Goal: Information Seeking & Learning: Find specific page/section

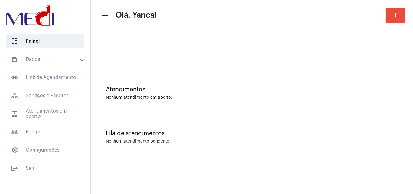
click at [60, 59] on mat-panel-title "text_snippet_outlined Dados" at bounding box center [46, 59] width 70 height 7
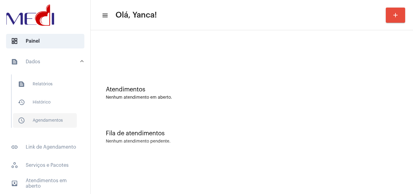
click at [51, 122] on span "schedule_outlined Agendamentos" at bounding box center [45, 120] width 64 height 14
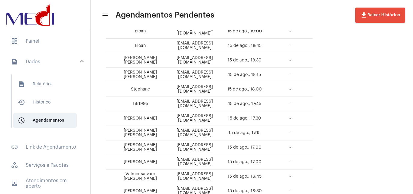
scroll to position [251, 0]
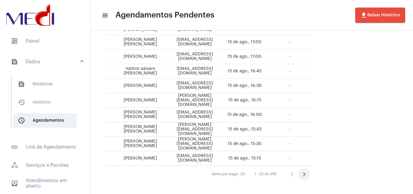
click at [308, 170] on icon "Próxima página" at bounding box center [304, 174] width 8 height 8
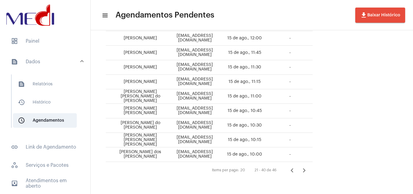
click at [308, 169] on icon "Próxima página" at bounding box center [304, 170] width 8 height 8
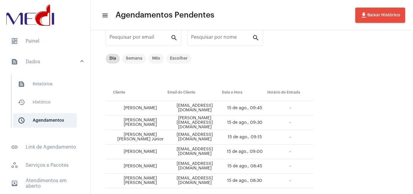
scroll to position [48, 0]
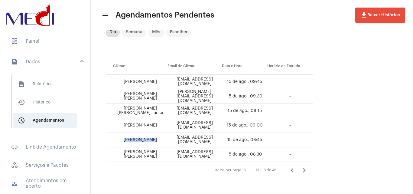
drag, startPoint x: 156, startPoint y: 140, endPoint x: 124, endPoint y: 140, distance: 32.9
click at [124, 140] on td "[PERSON_NAME]" at bounding box center [137, 140] width 62 height 14
copy td "[PERSON_NAME]"
drag, startPoint x: 140, startPoint y: 128, endPoint x: 125, endPoint y: 127, distance: 15.4
click at [125, 127] on td "[PERSON_NAME]" at bounding box center [137, 125] width 62 height 14
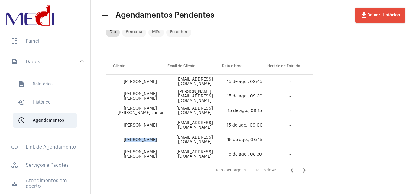
copy td "[PERSON_NAME]"
drag, startPoint x: 155, startPoint y: 113, endPoint x: 113, endPoint y: 107, distance: 42.4
click at [113, 107] on td "[PERSON_NAME] [PERSON_NAME] Júnior" at bounding box center [137, 111] width 62 height 14
copy td "[PERSON_NAME] [PERSON_NAME] Júnior"
drag, startPoint x: 150, startPoint y: 96, endPoint x: 120, endPoint y: 91, distance: 31.2
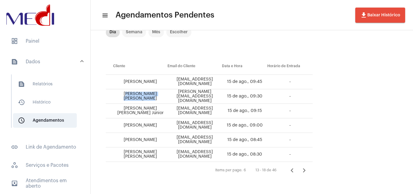
click at [120, 91] on td "[PERSON_NAME] [PERSON_NAME]" at bounding box center [137, 96] width 62 height 14
copy td "[PERSON_NAME] [PERSON_NAME]"
drag, startPoint x: 159, startPoint y: 81, endPoint x: 126, endPoint y: 78, distance: 33.6
click at [126, 78] on td "[PERSON_NAME]" at bounding box center [137, 82] width 62 height 14
copy td "[PERSON_NAME]"
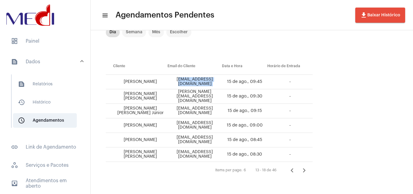
drag, startPoint x: 173, startPoint y: 80, endPoint x: 236, endPoint y: 82, distance: 63.1
click at [236, 82] on tr "[PERSON_NAME] [EMAIL_ADDRESS][DOMAIN_NAME] 15 de ago., 09:45 -" at bounding box center [209, 82] width 207 height 14
copy td "[EMAIL_ADDRESS][DOMAIN_NAME]"
click at [296, 170] on icon "Página anterior" at bounding box center [291, 170] width 8 height 8
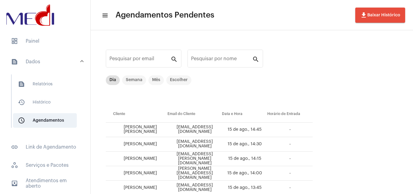
scroll to position [251, 0]
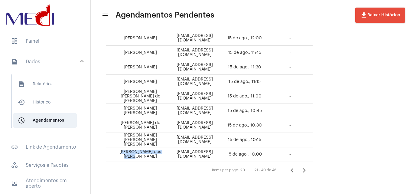
drag, startPoint x: 161, startPoint y: 153, endPoint x: 111, endPoint y: 152, distance: 50.2
click at [109, 152] on td "[PERSON_NAME] dos [PERSON_NAME]" at bounding box center [137, 154] width 62 height 14
drag, startPoint x: 167, startPoint y: 154, endPoint x: 111, endPoint y: 148, distance: 56.7
click at [111, 148] on td "[PERSON_NAME] dos [PERSON_NAME]" at bounding box center [137, 154] width 62 height 14
copy td "[PERSON_NAME] dos [PERSON_NAME]"
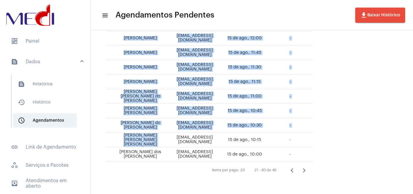
drag, startPoint x: 169, startPoint y: 139, endPoint x: 106, endPoint y: 139, distance: 63.1
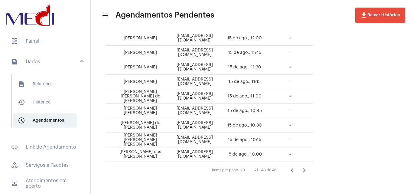
click at [154, 168] on div "Items per page: 20 21 - 40 de 46" at bounding box center [209, 170] width 207 height 17
drag, startPoint x: 112, startPoint y: 141, endPoint x: 171, endPoint y: 140, distance: 58.9
click at [172, 140] on tr "[PERSON_NAME] [PERSON_NAME] Turino [EMAIL_ADDRESS][PERSON_NAME][DOMAIN_NAME] 15…" at bounding box center [209, 140] width 207 height 14
copy td "[PERSON_NAME] [PERSON_NAME] [PERSON_NAME]"
click at [119, 122] on td "[PERSON_NAME] do [PERSON_NAME]" at bounding box center [137, 125] width 62 height 14
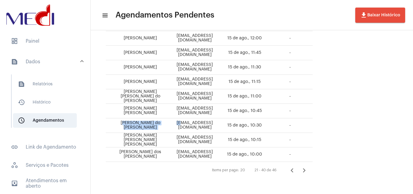
drag, startPoint x: 119, startPoint y: 124, endPoint x: 168, endPoint y: 119, distance: 49.2
click at [168, 119] on tr "[PERSON_NAME] do [PERSON_NAME] [EMAIL_ADDRESS][DOMAIN_NAME] 15 de ago., 10:30 -" at bounding box center [209, 125] width 207 height 14
click at [116, 139] on td "[PERSON_NAME] [PERSON_NAME] [PERSON_NAME]" at bounding box center [137, 140] width 62 height 14
drag, startPoint x: 118, startPoint y: 123, endPoint x: 164, endPoint y: 122, distance: 45.9
click at [164, 122] on td "[PERSON_NAME] do [PERSON_NAME]" at bounding box center [137, 125] width 62 height 14
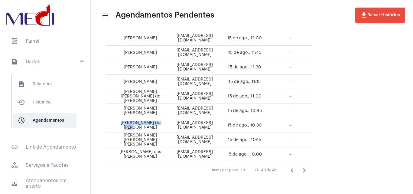
copy td "[PERSON_NAME] do [PERSON_NAME]"
drag, startPoint x: 168, startPoint y: 124, endPoint x: 243, endPoint y: 123, distance: 74.9
click at [243, 123] on tr "[PERSON_NAME] do [PERSON_NAME] [EMAIL_ADDRESS][DOMAIN_NAME] 15 de ago., 10:30 -" at bounding box center [209, 125] width 207 height 14
copy td "[EMAIL_ADDRESS][DOMAIN_NAME]"
drag, startPoint x: 115, startPoint y: 123, endPoint x: 162, endPoint y: 121, distance: 47.7
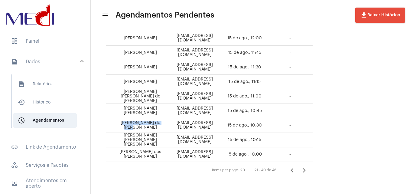
click at [162, 121] on td "[PERSON_NAME] do [PERSON_NAME]" at bounding box center [137, 125] width 62 height 14
drag, startPoint x: 151, startPoint y: 114, endPoint x: 114, endPoint y: 106, distance: 37.6
click at [114, 106] on td "[PERSON_NAME] [PERSON_NAME]" at bounding box center [137, 111] width 62 height 14
drag, startPoint x: 174, startPoint y: 111, endPoint x: 236, endPoint y: 110, distance: 61.9
click at [222, 110] on td "[EMAIL_ADDRESS][DOMAIN_NAME]" at bounding box center [194, 111] width 54 height 14
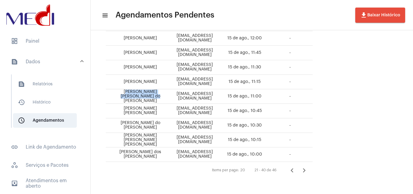
drag, startPoint x: 147, startPoint y: 98, endPoint x: 115, endPoint y: 94, distance: 32.8
click at [115, 94] on td "[PERSON_NAME] [PERSON_NAME] do [PERSON_NAME]" at bounding box center [137, 96] width 62 height 14
drag, startPoint x: 166, startPoint y: 80, endPoint x: 106, endPoint y: 74, distance: 60.4
click at [106, 74] on tbody "[PERSON_NAME] [PERSON_NAME] [EMAIL_ADDRESS][DOMAIN_NAME] 15 de ago., 14:45 - Fe…" at bounding box center [209, 17] width 207 height 290
click at [180, 91] on td "[EMAIL_ADDRESS][DOMAIN_NAME]" at bounding box center [194, 96] width 54 height 14
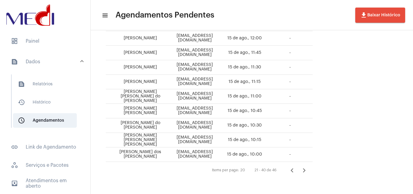
drag, startPoint x: 165, startPoint y: 80, endPoint x: 114, endPoint y: 79, distance: 51.0
click at [114, 79] on td "[PERSON_NAME]" at bounding box center [137, 82] width 62 height 14
drag, startPoint x: 159, startPoint y: 67, endPoint x: 123, endPoint y: 69, distance: 35.7
click at [123, 69] on td "[PERSON_NAME]" at bounding box center [137, 67] width 62 height 14
drag, startPoint x: 243, startPoint y: 67, endPoint x: 165, endPoint y: 64, distance: 78.0
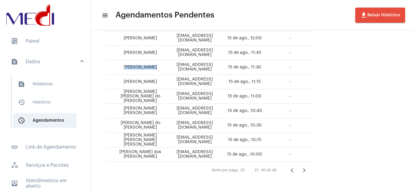
click at [165, 64] on tr "[PERSON_NAME] [PERSON_NAME][EMAIL_ADDRESS][DOMAIN_NAME] 15 de ago., 11:30 -" at bounding box center [209, 67] width 207 height 14
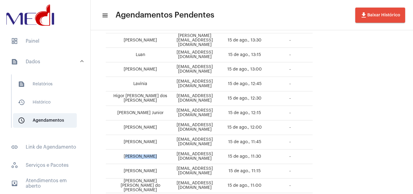
scroll to position [159, 0]
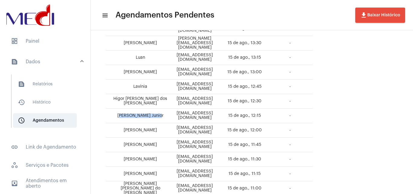
drag, startPoint x: 148, startPoint y: 115, endPoint x: 114, endPoint y: 111, distance: 34.3
click at [114, 112] on td "[PERSON_NAME] Junior" at bounding box center [137, 115] width 62 height 14
drag, startPoint x: 158, startPoint y: 102, endPoint x: 111, endPoint y: 95, distance: 47.9
click at [111, 95] on td "Higor [PERSON_NAME] dos [PERSON_NAME]" at bounding box center [137, 101] width 62 height 14
drag, startPoint x: 152, startPoint y: 85, endPoint x: 123, endPoint y: 87, distance: 29.1
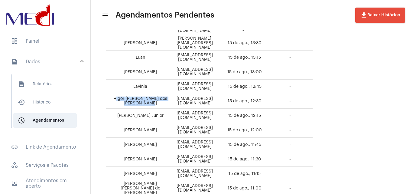
click at [123, 88] on td "Lavínia" at bounding box center [137, 86] width 62 height 14
drag, startPoint x: 234, startPoint y: 88, endPoint x: 178, endPoint y: 90, distance: 55.3
click at [178, 90] on td "[EMAIL_ADDRESS][DOMAIN_NAME]" at bounding box center [194, 86] width 54 height 14
drag, startPoint x: 233, startPoint y: 70, endPoint x: 178, endPoint y: 69, distance: 54.4
click at [178, 69] on td "[EMAIL_ADDRESS][DOMAIN_NAME]" at bounding box center [194, 72] width 54 height 14
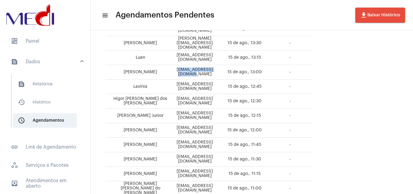
drag, startPoint x: 164, startPoint y: 70, endPoint x: 115, endPoint y: 68, distance: 49.0
click at [115, 68] on td "[PERSON_NAME]" at bounding box center [137, 72] width 62 height 14
drag, startPoint x: 235, startPoint y: 55, endPoint x: 172, endPoint y: 57, distance: 62.8
click at [172, 57] on td "[EMAIL_ADDRESS][DOMAIN_NAME]" at bounding box center [194, 57] width 54 height 14
drag, startPoint x: 225, startPoint y: 40, endPoint x: 181, endPoint y: 40, distance: 43.8
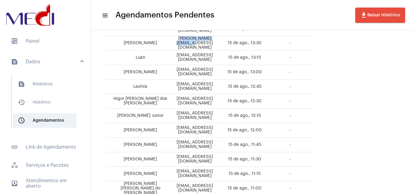
click at [181, 40] on td "[PERSON_NAME][EMAIL_ADDRESS][DOMAIN_NAME]" at bounding box center [194, 43] width 54 height 14
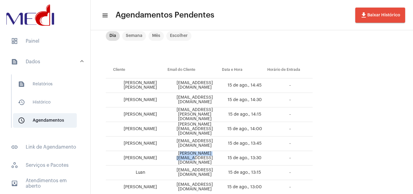
scroll to position [12, 0]
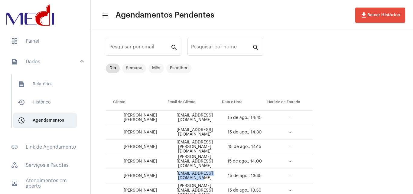
drag, startPoint x: 234, startPoint y: 174, endPoint x: 177, endPoint y: 175, distance: 57.4
click at [177, 175] on td "[EMAIL_ADDRESS][DOMAIN_NAME]" at bounding box center [194, 176] width 54 height 14
drag, startPoint x: 239, startPoint y: 162, endPoint x: 166, endPoint y: 165, distance: 72.8
click at [166, 165] on tr "[PERSON_NAME] [PERSON_NAME][EMAIL_ADDRESS][DOMAIN_NAME] 15 de ago., 14:00 -" at bounding box center [209, 161] width 207 height 14
drag, startPoint x: 237, startPoint y: 145, endPoint x: 173, endPoint y: 146, distance: 63.4
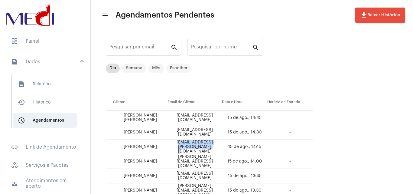
click at [173, 146] on td "[EMAIL_ADDRESS][PERSON_NAME][DOMAIN_NAME]" at bounding box center [194, 147] width 54 height 14
drag, startPoint x: 239, startPoint y: 133, endPoint x: 175, endPoint y: 130, distance: 63.5
click at [175, 130] on td "[EMAIL_ADDRESS][DOMAIN_NAME]" at bounding box center [194, 132] width 54 height 14
drag, startPoint x: 236, startPoint y: 118, endPoint x: 160, endPoint y: 117, distance: 75.2
click at [160, 118] on tr "[PERSON_NAME] [PERSON_NAME] [EMAIL_ADDRESS][DOMAIN_NAME] 15 de ago., 14:45 -" at bounding box center [209, 118] width 207 height 14
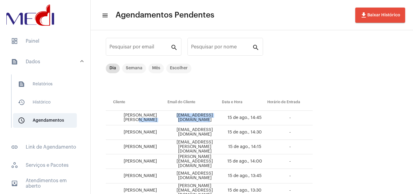
click at [222, 120] on td "[EMAIL_ADDRESS][DOMAIN_NAME]" at bounding box center [194, 118] width 54 height 14
drag, startPoint x: 235, startPoint y: 116, endPoint x: 170, endPoint y: 115, distance: 64.6
click at [170, 115] on td "[EMAIL_ADDRESS][DOMAIN_NAME]" at bounding box center [194, 118] width 54 height 14
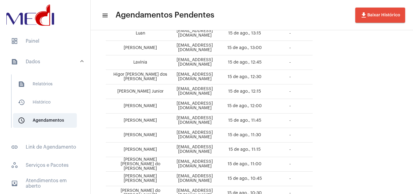
scroll to position [251, 0]
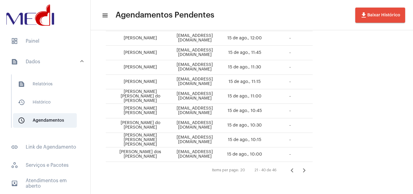
click at [296, 168] on icon "Página anterior" at bounding box center [291, 170] width 8 height 8
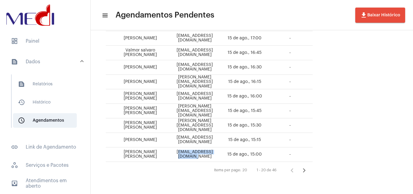
drag, startPoint x: 225, startPoint y: 156, endPoint x: 170, endPoint y: 154, distance: 54.4
click at [170, 154] on td "[EMAIL_ADDRESS][DOMAIN_NAME]" at bounding box center [194, 154] width 54 height 14
drag, startPoint x: 160, startPoint y: 158, endPoint x: 117, endPoint y: 153, distance: 43.4
click at [116, 153] on td "[PERSON_NAME] [PERSON_NAME]" at bounding box center [137, 154] width 62 height 14
drag, startPoint x: 223, startPoint y: 142, endPoint x: 172, endPoint y: 139, distance: 50.5
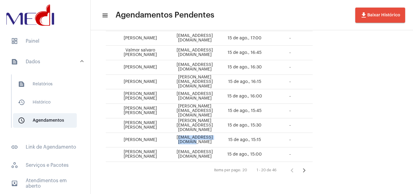
click at [172, 139] on td "[EMAIL_ADDRESS][DOMAIN_NAME]" at bounding box center [194, 140] width 54 height 14
drag, startPoint x: 231, startPoint y: 124, endPoint x: 170, endPoint y: 119, distance: 61.5
click at [170, 119] on tr "[PERSON_NAME] Cardoso [EMAIL_ADDRESS][DOMAIN_NAME] 15 de ago., 15:30 -" at bounding box center [209, 125] width 207 height 14
drag, startPoint x: 229, startPoint y: 96, endPoint x: 169, endPoint y: 94, distance: 59.9
click at [169, 94] on tr "[PERSON_NAME] [PERSON_NAME] [PERSON_NAME][EMAIL_ADDRESS][DOMAIN_NAME] 15 de ago…" at bounding box center [209, 96] width 207 height 14
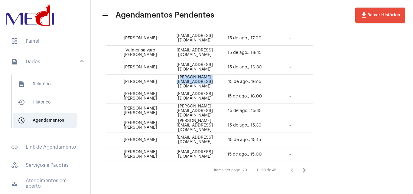
drag, startPoint x: 228, startPoint y: 82, endPoint x: 168, endPoint y: 79, distance: 60.4
click at [168, 79] on td "[PERSON_NAME][EMAIL_ADDRESS][DOMAIN_NAME]" at bounding box center [194, 82] width 54 height 14
drag, startPoint x: 225, startPoint y: 66, endPoint x: 167, endPoint y: 62, distance: 58.4
click at [167, 62] on tr "[PERSON_NAME] [EMAIL_ADDRESS][DOMAIN_NAME] 15 de ago., 16:30 -" at bounding box center [209, 67] width 207 height 14
drag, startPoint x: 177, startPoint y: 56, endPoint x: 167, endPoint y: 51, distance: 10.9
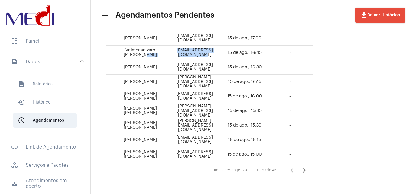
click at [167, 51] on tr "Valmor salvaro [PERSON_NAME] [EMAIL_ADDRESS][DOMAIN_NAME] 15 de ago., 16:45 -" at bounding box center [209, 53] width 207 height 14
drag, startPoint x: 160, startPoint y: 54, endPoint x: 119, endPoint y: 51, distance: 41.2
click at [119, 51] on td "Valmor salvaro [PERSON_NAME]" at bounding box center [137, 53] width 62 height 14
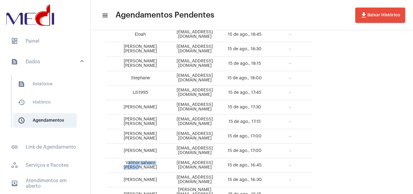
scroll to position [132, 0]
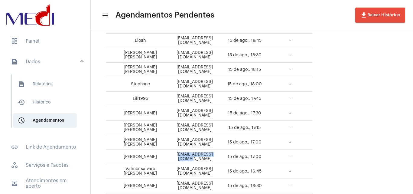
drag, startPoint x: 221, startPoint y: 155, endPoint x: 172, endPoint y: 154, distance: 48.9
click at [172, 154] on td "[EMAIL_ADDRESS][DOMAIN_NAME]" at bounding box center [194, 156] width 54 height 14
drag, startPoint x: 227, startPoint y: 140, endPoint x: 164, endPoint y: 140, distance: 62.8
click at [162, 141] on tr "[PERSON_NAME] [PERSON_NAME] [EMAIL_ADDRESS][DOMAIN_NAME] 15 de ago., 17:00 -" at bounding box center [209, 142] width 207 height 14
drag, startPoint x: 227, startPoint y: 111, endPoint x: 167, endPoint y: 109, distance: 60.1
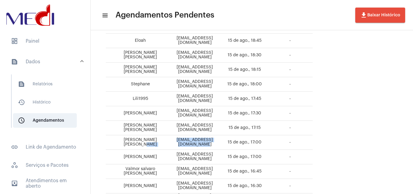
click at [167, 110] on tr "[PERSON_NAME] [EMAIL_ADDRESS][DOMAIN_NAME] 15 de ago., 17:30 -" at bounding box center [209, 113] width 207 height 14
drag, startPoint x: 116, startPoint y: 111, endPoint x: 167, endPoint y: 110, distance: 50.7
click at [167, 110] on td "[PERSON_NAME]" at bounding box center [137, 113] width 62 height 14
drag, startPoint x: 169, startPoint y: 98, endPoint x: 232, endPoint y: 98, distance: 63.1
click at [232, 98] on tr "Lili1995 [EMAIL_ADDRESS][DOMAIN_NAME] 15 de ago., 17:45 -" at bounding box center [209, 99] width 207 height 14
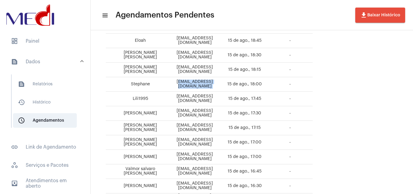
drag, startPoint x: 168, startPoint y: 82, endPoint x: 230, endPoint y: 83, distance: 61.6
click at [230, 83] on tr "Stephane [EMAIL_ADDRESS][DOMAIN_NAME] 15 de ago., 18:00 -" at bounding box center [209, 84] width 207 height 14
drag, startPoint x: 168, startPoint y: 69, endPoint x: 230, endPoint y: 70, distance: 61.6
click at [230, 70] on tr "[PERSON_NAME] [PERSON_NAME] [EMAIL_ADDRESS][DOMAIN_NAME] 15 de ago., 18:15 -" at bounding box center [209, 70] width 207 height 14
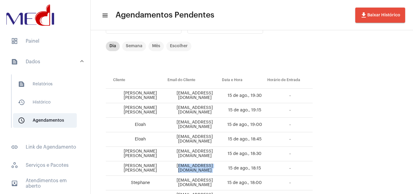
scroll to position [34, 0]
drag, startPoint x: 170, startPoint y: 153, endPoint x: 228, endPoint y: 150, distance: 58.1
click at [222, 150] on td "[EMAIL_ADDRESS][DOMAIN_NAME]" at bounding box center [194, 153] width 54 height 14
drag, startPoint x: 185, startPoint y: 137, endPoint x: 224, endPoint y: 140, distance: 39.3
click at [222, 140] on td "[EMAIL_ADDRESS][DOMAIN_NAME]" at bounding box center [194, 138] width 54 height 14
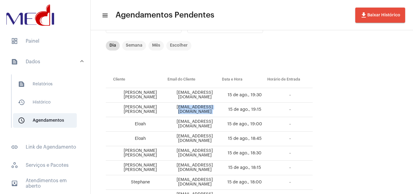
drag, startPoint x: 169, startPoint y: 110, endPoint x: 229, endPoint y: 110, distance: 60.1
click at [229, 110] on tr "[PERSON_NAME] [PERSON_NAME] [EMAIL_ADDRESS][DOMAIN_NAME] 15 de ago., 19:15 -" at bounding box center [209, 109] width 207 height 14
drag, startPoint x: 170, startPoint y: 93, endPoint x: 229, endPoint y: 93, distance: 58.6
click at [229, 93] on tr "[PERSON_NAME] [PERSON_NAME] [EMAIL_ADDRESS][DOMAIN_NAME] 15 de ago., 19:30 -" at bounding box center [209, 95] width 207 height 14
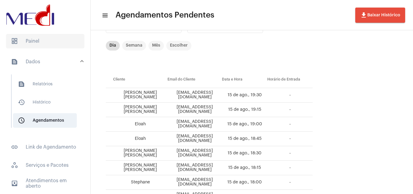
click at [48, 38] on span "dashboard Painel" at bounding box center [45, 41] width 78 height 14
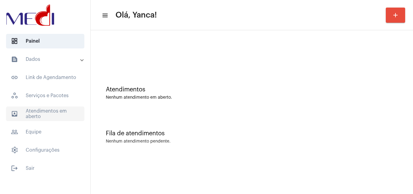
click at [61, 113] on span "outbox_outline Atendimentos em aberto" at bounding box center [45, 113] width 78 height 14
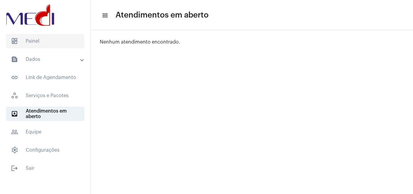
click at [45, 38] on span "dashboard Painel" at bounding box center [45, 41] width 78 height 14
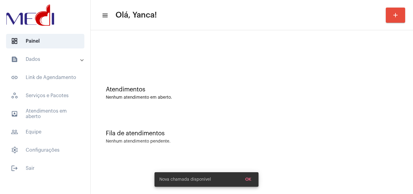
click at [49, 59] on mat-panel-title "text_snippet_outlined Dados" at bounding box center [46, 59] width 70 height 7
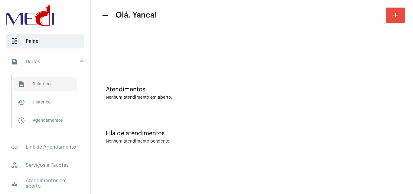
click at [51, 85] on span "text_snippet_outlined Relatórios" at bounding box center [45, 84] width 64 height 14
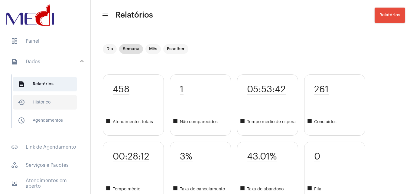
click at [48, 106] on span "history_outlined Histórico" at bounding box center [45, 102] width 64 height 14
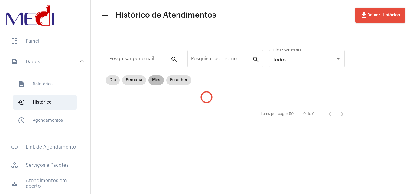
click at [157, 79] on mat-chip "Mês" at bounding box center [155, 80] width 15 height 10
click at [223, 60] on input "Pesquisar por nome" at bounding box center [221, 59] width 61 height 5
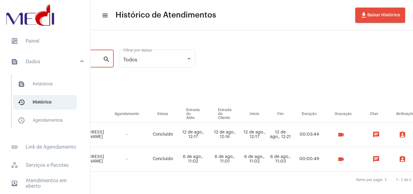
scroll to position [0, 165]
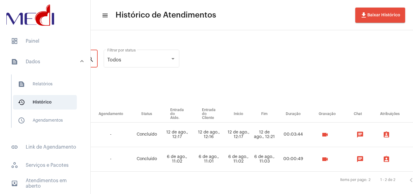
type input "[PERSON_NAME]"
click at [328, 132] on mat-icon "videocam" at bounding box center [324, 134] width 7 height 7
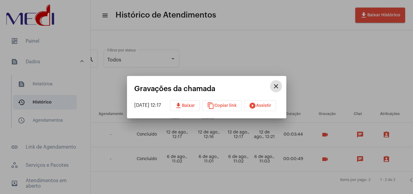
click at [265, 102] on button "play_circle_filled Assistir" at bounding box center [260, 105] width 32 height 11
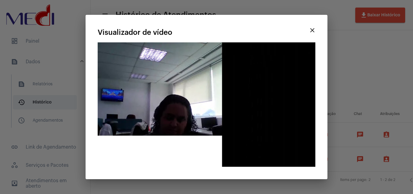
click at [312, 28] on mat-icon "close" at bounding box center [311, 30] width 7 height 7
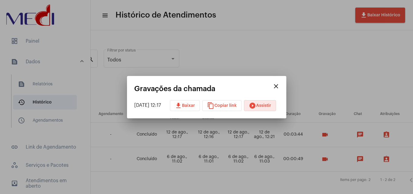
drag, startPoint x: 283, startPoint y: 84, endPoint x: 207, endPoint y: 140, distance: 93.7
click at [279, 85] on mat-icon "close" at bounding box center [275, 85] width 7 height 7
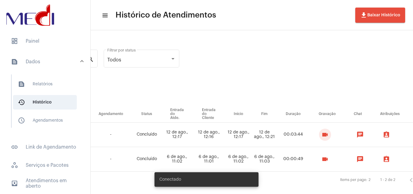
drag, startPoint x: 48, startPoint y: 41, endPoint x: 46, endPoint y: 63, distance: 21.9
click at [48, 40] on span "dashboard Painel" at bounding box center [45, 41] width 78 height 14
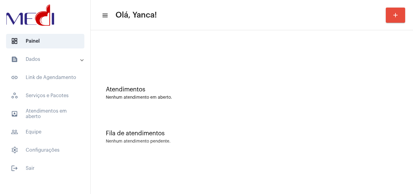
click at [41, 63] on mat-expansion-panel-header "text_snippet_outlined Dados" at bounding box center [47, 59] width 87 height 14
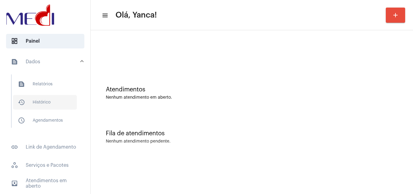
click at [53, 105] on span "history_outlined Histórico" at bounding box center [45, 102] width 64 height 14
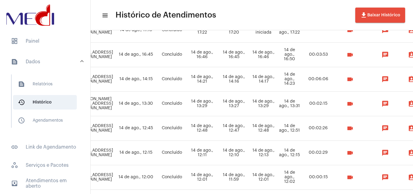
scroll to position [295, 143]
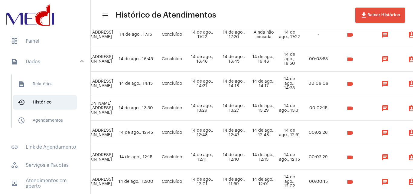
click at [353, 133] on mat-icon "videocam" at bounding box center [349, 132] width 7 height 7
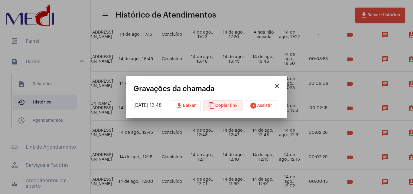
click at [229, 105] on span "content_copy Copiar link" at bounding box center [223, 105] width 30 height 4
click at [279, 89] on mat-icon "close" at bounding box center [276, 85] width 7 height 7
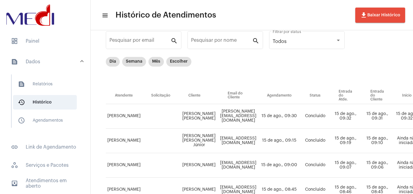
scroll to position [0, 0]
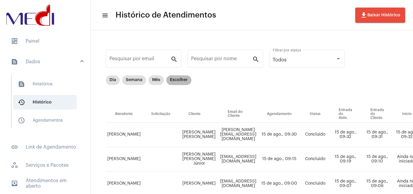
click at [181, 79] on mat-chip "Escolher" at bounding box center [178, 80] width 25 height 10
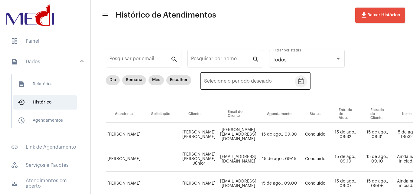
click at [298, 82] on icon "Open calendar" at bounding box center [300, 81] width 5 height 6
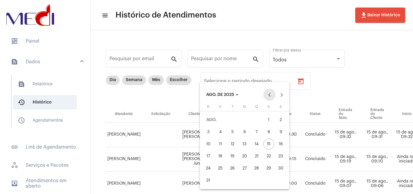
click at [267, 96] on button "Previous month" at bounding box center [269, 94] width 12 height 12
click at [230, 129] on div "1" at bounding box center [232, 131] width 11 height 11
type input "[DATE]"
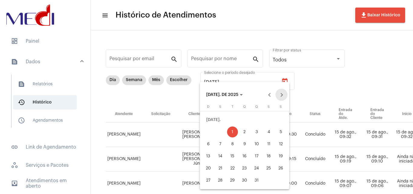
click at [280, 96] on button "Next month" at bounding box center [281, 94] width 12 height 12
click at [268, 140] on div "15" at bounding box center [268, 143] width 11 height 11
type input "[DATE]"
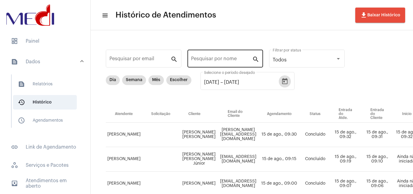
click at [231, 62] on input "Pesquisar por nome" at bounding box center [221, 59] width 61 height 5
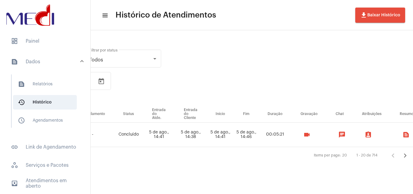
scroll to position [0, 186]
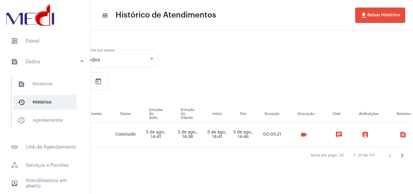
type input "eslley"
click at [307, 135] on mat-icon "videocam" at bounding box center [303, 134] width 7 height 7
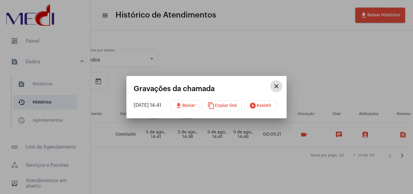
click at [198, 102] on button "download Baixar" at bounding box center [185, 105] width 30 height 11
drag, startPoint x: 229, startPoint y: 171, endPoint x: 226, endPoint y: 166, distance: 5.4
click at [232, 169] on div at bounding box center [206, 97] width 413 height 194
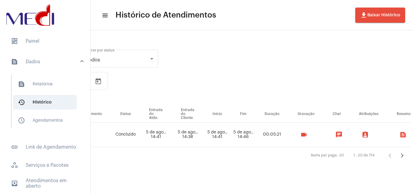
scroll to position [0, 0]
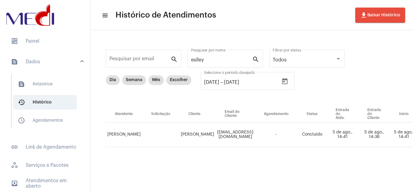
click at [405, 49] on div "Pesquisar por email search eslley Pesquisar por nome search Todos Filtrar por s…" at bounding box center [351, 104] width 509 height 136
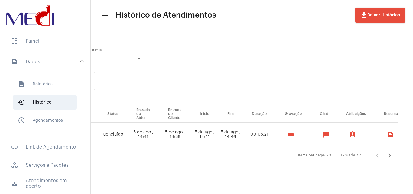
click at [283, 134] on div "videocam" at bounding box center [293, 134] width 34 height 12
click at [287, 134] on mat-icon "videocam" at bounding box center [290, 134] width 7 height 7
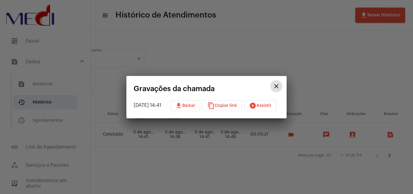
click at [225, 108] on button "content_copy Copiar link" at bounding box center [221, 105] width 39 height 11
click at [280, 87] on mat-icon "close" at bounding box center [275, 85] width 7 height 7
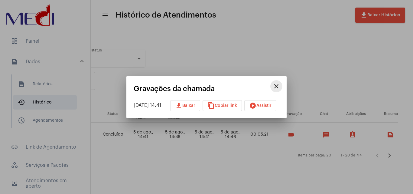
click at [280, 87] on mat-icon "close" at bounding box center [275, 85] width 7 height 7
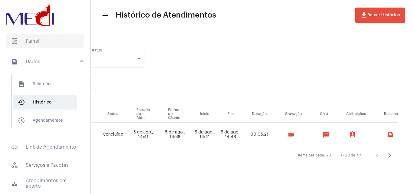
click at [31, 40] on span "dashboard Painel" at bounding box center [45, 41] width 78 height 14
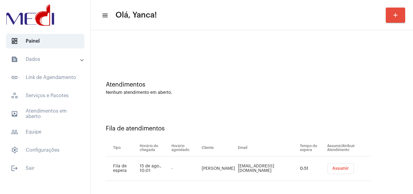
scroll to position [8, 0]
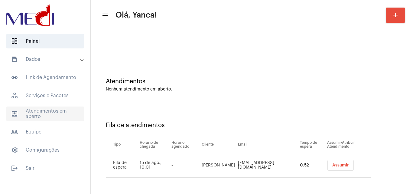
click at [56, 119] on span "outbox_outline Atendimentos em aberto" at bounding box center [45, 113] width 78 height 14
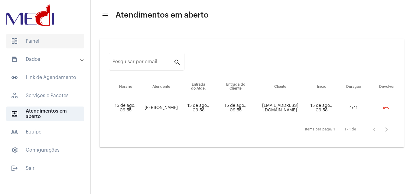
click at [53, 39] on span "dashboard Painel" at bounding box center [45, 41] width 78 height 14
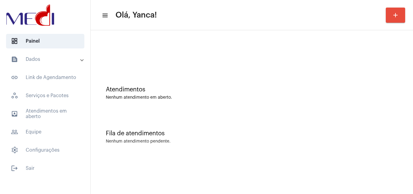
click at [61, 62] on mat-panel-title "text_snippet_outlined Dados" at bounding box center [46, 59] width 70 height 7
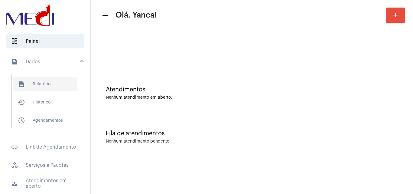
click at [47, 87] on span "text_snippet_outlined Relatórios" at bounding box center [45, 84] width 64 height 14
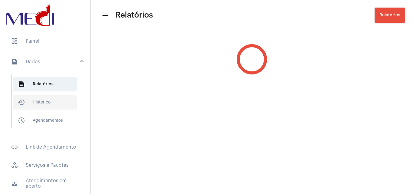
click at [43, 101] on span "history_outlined Histórico" at bounding box center [45, 102] width 64 height 14
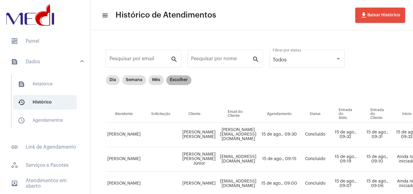
click at [182, 83] on mat-chip "Escolher" at bounding box center [178, 80] width 25 height 10
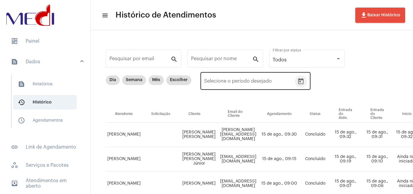
click at [303, 82] on button "Open calendar" at bounding box center [300, 81] width 12 height 12
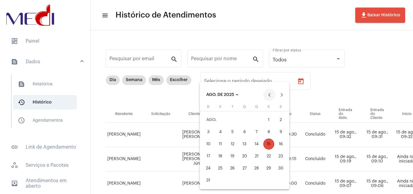
click at [268, 93] on button "Previous month" at bounding box center [269, 94] width 12 height 12
drag, startPoint x: 226, startPoint y: 131, endPoint x: 256, endPoint y: 115, distance: 33.9
click at [228, 131] on button "1" at bounding box center [232, 132] width 12 height 12
type input "[DATE]"
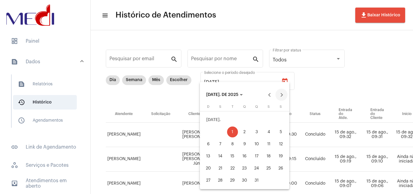
click at [280, 97] on button "Next month" at bounding box center [281, 94] width 12 height 12
click at [271, 140] on div "15" at bounding box center [268, 143] width 11 height 11
type input "[DATE]"
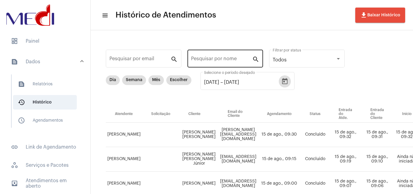
click at [225, 59] on input "Pesquisar por nome" at bounding box center [221, 59] width 61 height 5
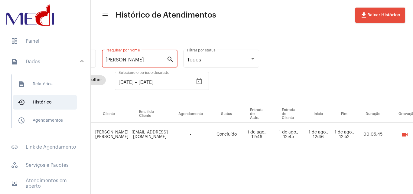
scroll to position [0, 174]
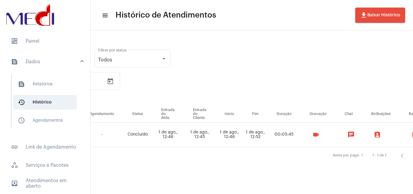
type input "[PERSON_NAME]"
click at [319, 133] on mat-icon "videocam" at bounding box center [315, 134] width 7 height 7
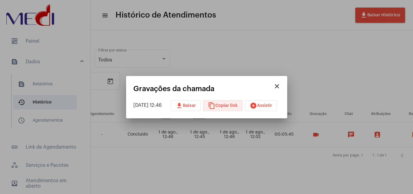
click at [231, 106] on span "content_copy Copiar link" at bounding box center [223, 105] width 30 height 4
click at [280, 84] on mat-icon "close" at bounding box center [276, 85] width 7 height 7
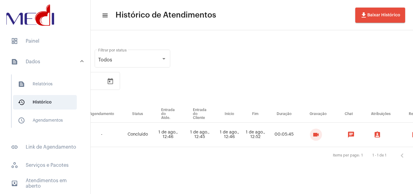
scroll to position [0, 0]
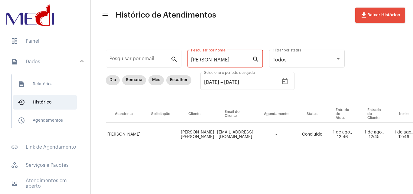
drag, startPoint x: 239, startPoint y: 60, endPoint x: 98, endPoint y: 56, distance: 140.5
click at [104, 60] on div "Pesquisar por email search [PERSON_NAME] Pesquisar por nome search Todos Filtra…" at bounding box center [351, 104] width 509 height 136
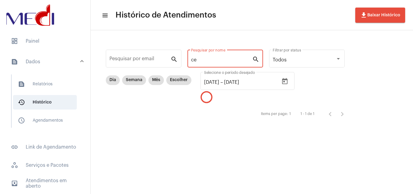
type input "c"
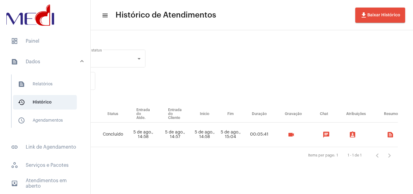
scroll to position [0, 216]
type input "[PERSON_NAME]"
click at [291, 135] on mat-icon "videocam" at bounding box center [290, 134] width 7 height 7
click at [292, 134] on mat-icon "videocam" at bounding box center [290, 134] width 7 height 7
click at [291, 135] on mat-icon "videocam" at bounding box center [290, 134] width 7 height 7
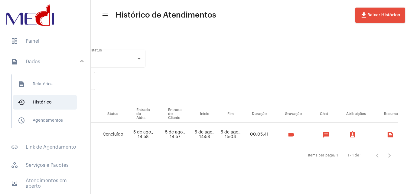
click at [291, 135] on body "dashboard Painel text_snippet_outlined Dados text_snippet_outlined Relatórios h…" at bounding box center [206, 97] width 413 height 194
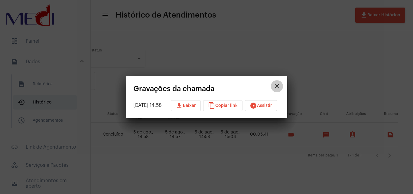
click at [280, 86] on mat-icon "close" at bounding box center [276, 85] width 7 height 7
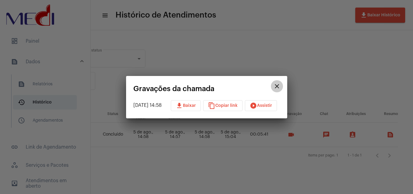
click at [280, 86] on mat-icon "close" at bounding box center [276, 85] width 7 height 7
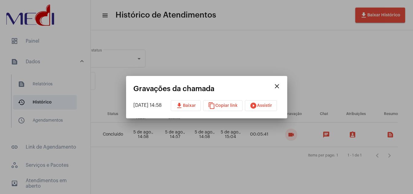
click at [280, 86] on mat-icon "close" at bounding box center [276, 85] width 7 height 7
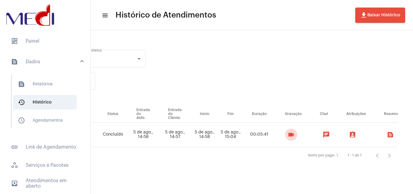
click at [293, 131] on mat-icon "videocam" at bounding box center [290, 134] width 7 height 7
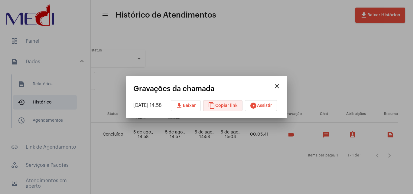
click at [215, 102] on mat-icon "content_copy" at bounding box center [211, 105] width 7 height 7
click at [262, 44] on div at bounding box center [206, 97] width 413 height 194
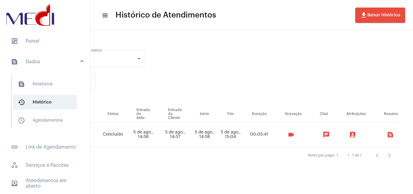
scroll to position [0, 0]
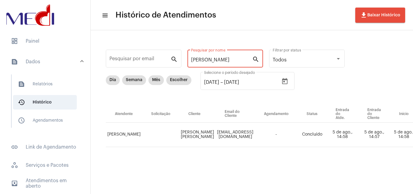
drag, startPoint x: 231, startPoint y: 58, endPoint x: 178, endPoint y: 39, distance: 56.2
click at [178, 41] on div "Pesquisar por email search [PERSON_NAME] por nome search Todos Filtrar por stat…" at bounding box center [351, 104] width 509 height 136
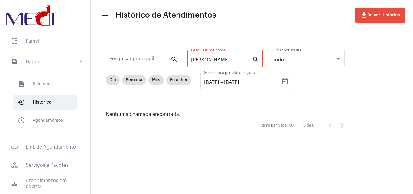
type input "Alexand"
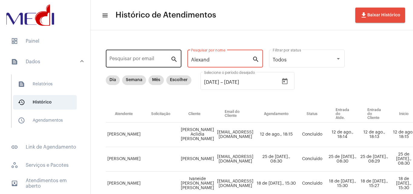
drag, startPoint x: 222, startPoint y: 60, endPoint x: 155, endPoint y: 55, distance: 67.3
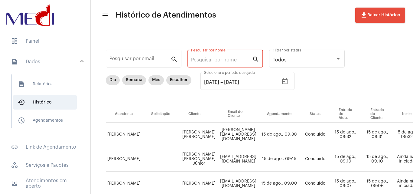
click at [205, 61] on input "Pesquisar por nome" at bounding box center [221, 59] width 61 height 5
paste input "[PERSON_NAME]"
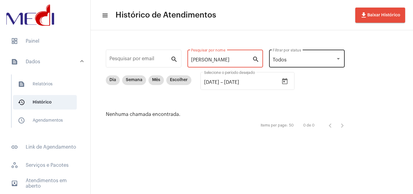
drag, startPoint x: 218, startPoint y: 58, endPoint x: 283, endPoint y: 61, distance: 64.7
click at [283, 61] on div "Pesquisar por email search [PERSON_NAME] Pesquisar por nome search Todos Filtra…" at bounding box center [228, 89] width 263 height 107
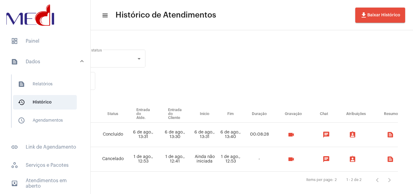
scroll to position [0, 212]
type input "Alexsandro"
drag, startPoint x: 318, startPoint y: 136, endPoint x: 315, endPoint y: 128, distance: 9.4
click at [310, 128] on td "videocam" at bounding box center [292, 134] width 35 height 24
click at [294, 134] on mat-icon "videocam" at bounding box center [290, 134] width 7 height 7
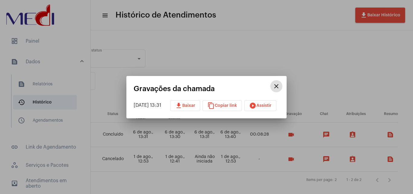
click at [226, 104] on span "content_copy Copiar link" at bounding box center [222, 105] width 30 height 4
click at [259, 156] on div at bounding box center [206, 97] width 413 height 194
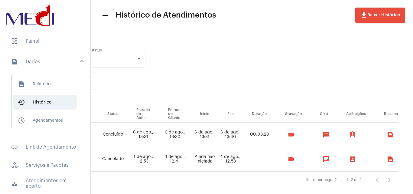
scroll to position [0, 0]
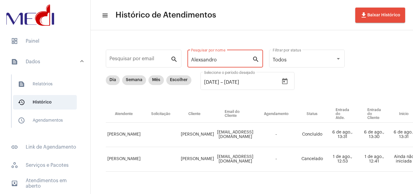
drag, startPoint x: 217, startPoint y: 59, endPoint x: 108, endPoint y: 46, distance: 110.7
click at [108, 47] on div "Pesquisar por email search [PERSON_NAME] por nome search Todos Filtrar por stat…" at bounding box center [351, 116] width 509 height 161
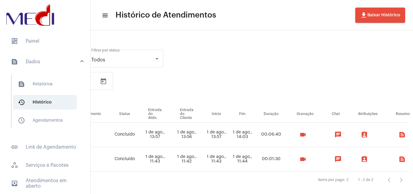
scroll to position [0, 179]
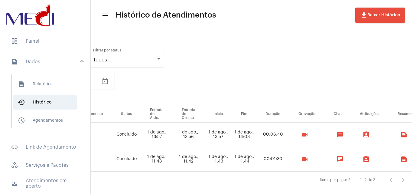
type input "acival"
click at [308, 136] on mat-icon "videocam" at bounding box center [304, 134] width 7 height 7
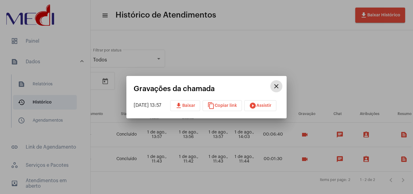
click at [223, 103] on span "content_copy Copiar link" at bounding box center [222, 105] width 30 height 4
click at [250, 183] on div at bounding box center [206, 97] width 413 height 194
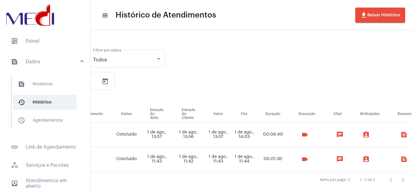
scroll to position [0, 0]
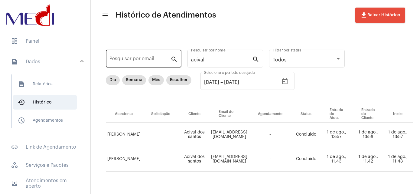
drag, startPoint x: 209, startPoint y: 59, endPoint x: 148, endPoint y: 53, distance: 61.1
click at [149, 54] on div "Pesquisar por email search acival Pesquisar por nome search Todos Filtrar por s…" at bounding box center [348, 116] width 503 height 161
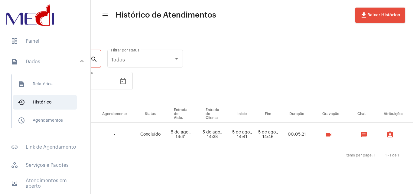
scroll to position [0, 204]
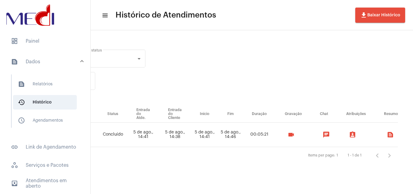
type input "Eslley"
click at [290, 136] on mat-icon "videocam" at bounding box center [290, 134] width 7 height 7
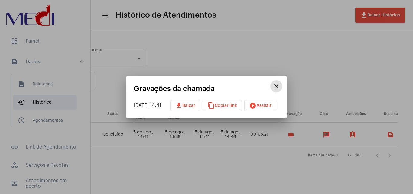
click at [236, 104] on span "content_copy Copiar link" at bounding box center [222, 105] width 30 height 4
click at [229, 189] on div at bounding box center [206, 97] width 413 height 194
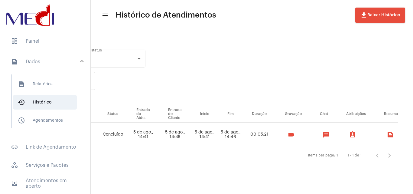
scroll to position [0, 0]
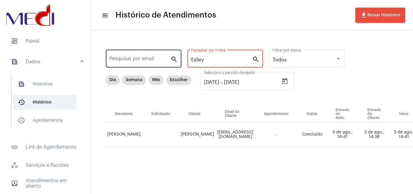
drag, startPoint x: 210, startPoint y: 62, endPoint x: 131, endPoint y: 54, distance: 79.5
click at [130, 56] on div "Pesquisar por email search Eslley Pesquisar por nome search Todos Filtrar por s…" at bounding box center [351, 104] width 509 height 136
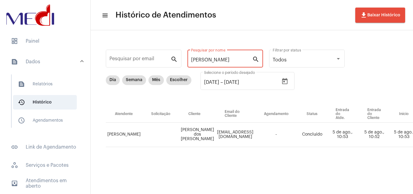
scroll to position [0, 204]
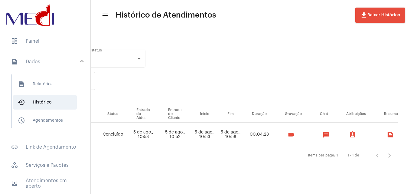
type input "[PERSON_NAME]"
click at [288, 138] on button "videocam" at bounding box center [291, 134] width 12 height 12
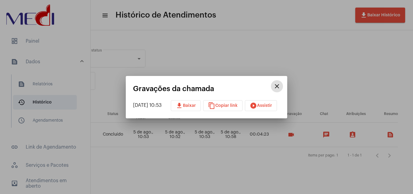
click at [236, 102] on button "content_copy Copiar link" at bounding box center [222, 105] width 39 height 11
click at [226, 185] on div at bounding box center [206, 97] width 413 height 194
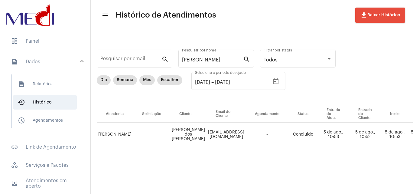
scroll to position [0, 0]
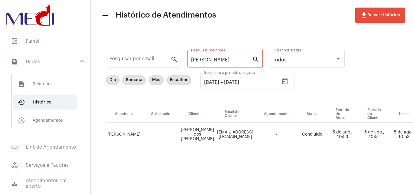
drag, startPoint x: 230, startPoint y: 59, endPoint x: 104, endPoint y: 50, distance: 126.3
click at [104, 50] on div "Pesquisar por email search [PERSON_NAME] por nome search Todos Filtrar por stat…" at bounding box center [351, 104] width 509 height 136
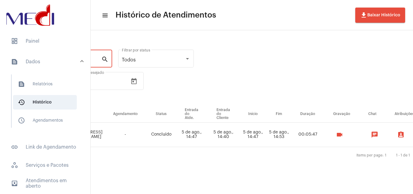
scroll to position [0, 214]
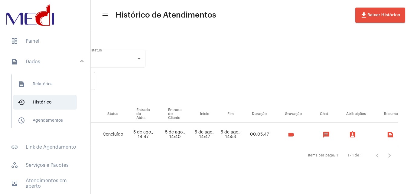
type input "[PERSON_NAME] do"
click at [291, 135] on mat-icon "videocam" at bounding box center [290, 134] width 7 height 7
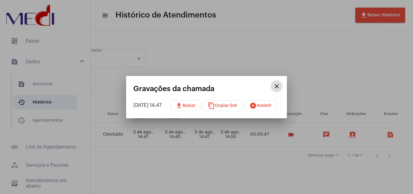
click at [235, 103] on button "content_copy Copiar link" at bounding box center [222, 105] width 39 height 11
click at [212, 178] on div at bounding box center [206, 97] width 413 height 194
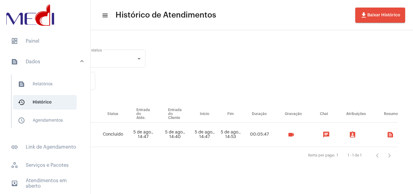
scroll to position [0, 0]
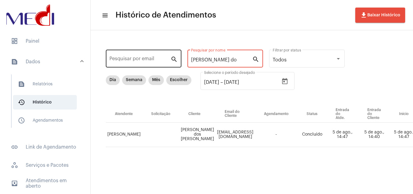
drag, startPoint x: 217, startPoint y: 58, endPoint x: 145, endPoint y: 56, distance: 72.8
click at [146, 59] on div "Pesquisar por email search [PERSON_NAME] do Pesquisar por nome search Todos Fil…" at bounding box center [351, 104] width 509 height 136
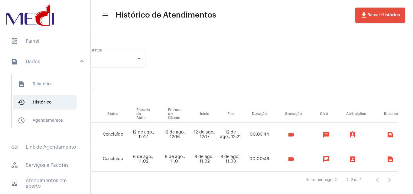
scroll to position [0, 222]
type input "[PERSON_NAME]"
click at [288, 133] on mat-icon "videocam" at bounding box center [290, 134] width 7 height 7
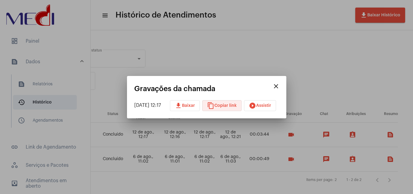
click at [231, 102] on button "content_copy Copiar link" at bounding box center [221, 105] width 39 height 11
click at [279, 85] on mat-icon "close" at bounding box center [275, 85] width 7 height 7
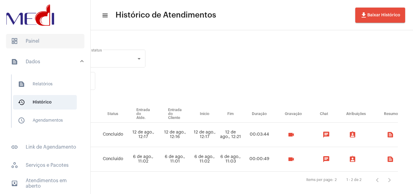
click at [42, 39] on span "dashboard Painel" at bounding box center [45, 41] width 78 height 14
